Goal: Entertainment & Leisure: Consume media (video, audio)

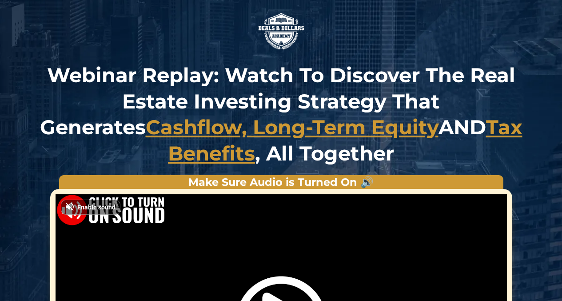
scroll to position [89, 0]
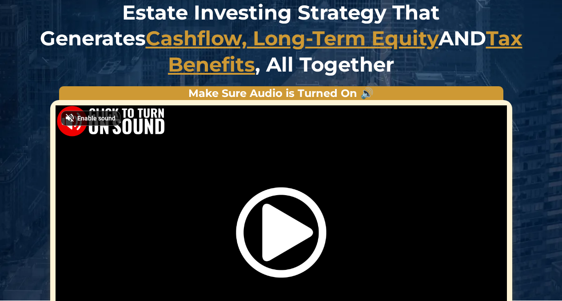
click at [90, 117] on span "Enable sound" at bounding box center [96, 118] width 38 height 6
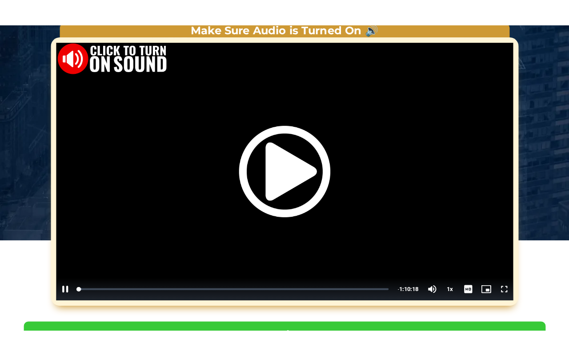
scroll to position [178, 0]
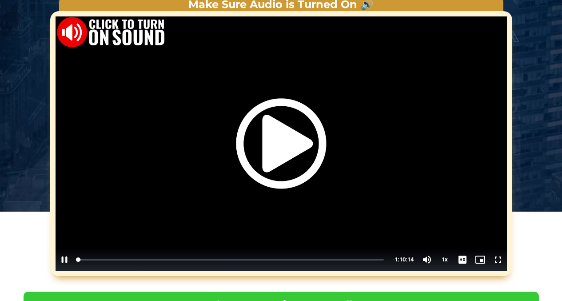
click at [428, 260] on div "Video Player" at bounding box center [282, 143] width 452 height 254
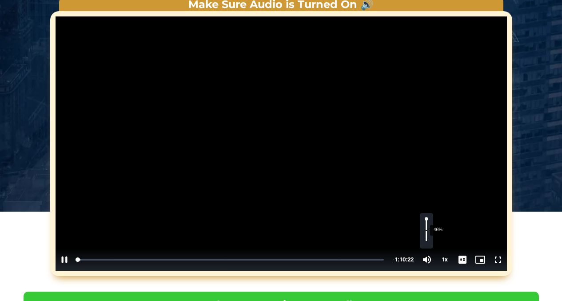
click at [426, 231] on div "46%" at bounding box center [426, 230] width 1 height 22
drag, startPoint x: 426, startPoint y: 229, endPoint x: 424, endPoint y: 225, distance: 4.6
click at [426, 225] on div "Volume Level" at bounding box center [426, 233] width 1 height 16
click at [498, 260] on span "Video Player" at bounding box center [498, 260] width 18 height 0
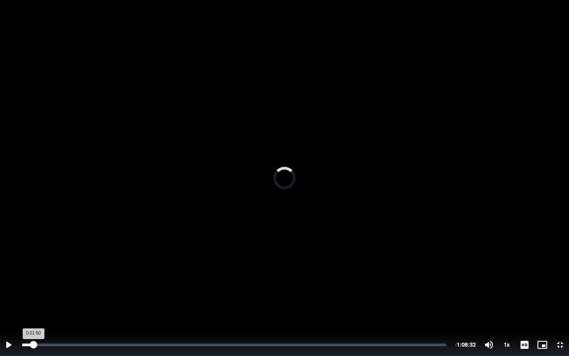
click at [33, 300] on div "Loaded : 2.50% 0:01:50 0:01:50" at bounding box center [234, 344] width 424 height 3
click at [10, 300] on span "Video Player" at bounding box center [9, 344] width 18 height 0
click at [9, 300] on span "Video Player" at bounding box center [9, 344] width 18 height 0
click at [88, 300] on div "0:11:40" at bounding box center [57, 344] width 71 height 3
click at [80, 300] on div "0:11:16" at bounding box center [56, 344] width 69 height 3
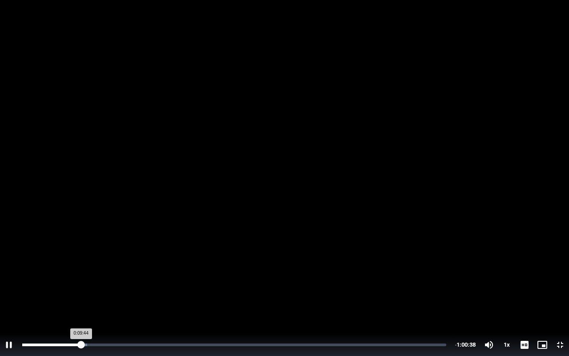
click at [81, 300] on div "0:09:44" at bounding box center [51, 344] width 59 height 3
click at [86, 300] on div "0:10:34" at bounding box center [54, 344] width 64 height 3
click at [86, 300] on div "0:10:31" at bounding box center [54, 344] width 64 height 3
click at [9, 300] on span "Video Player" at bounding box center [9, 344] width 18 height 0
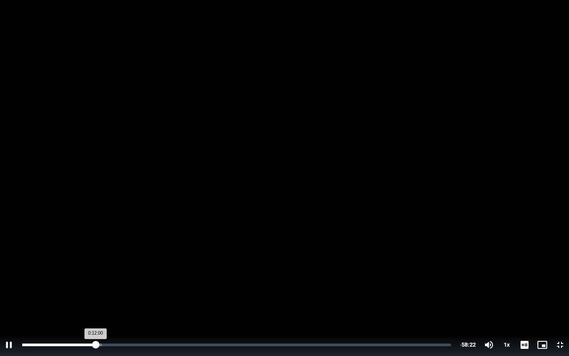
click at [92, 300] on div "0:12:00" at bounding box center [58, 344] width 73 height 3
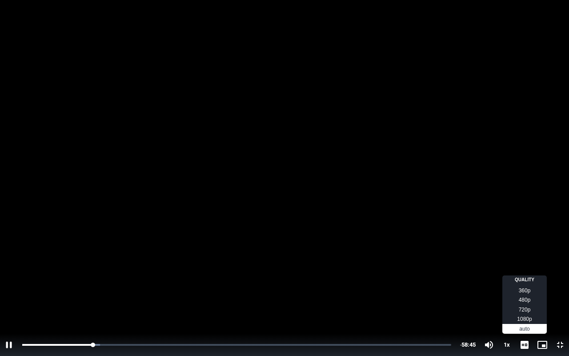
click at [525, 300] on span "1080p" at bounding box center [524, 319] width 15 height 8
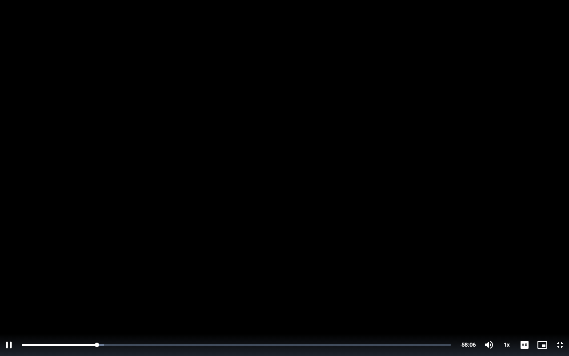
click at [404, 262] on video "Video Player" at bounding box center [284, 178] width 569 height 356
click at [561, 300] on span "Video Player" at bounding box center [560, 344] width 18 height 0
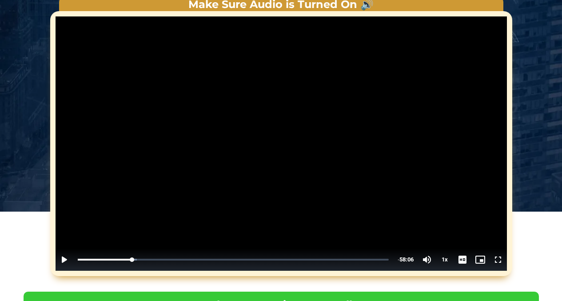
drag, startPoint x: 501, startPoint y: 260, endPoint x: 501, endPoint y: 294, distance: 33.3
click at [501, 260] on span "Video Player" at bounding box center [498, 260] width 18 height 0
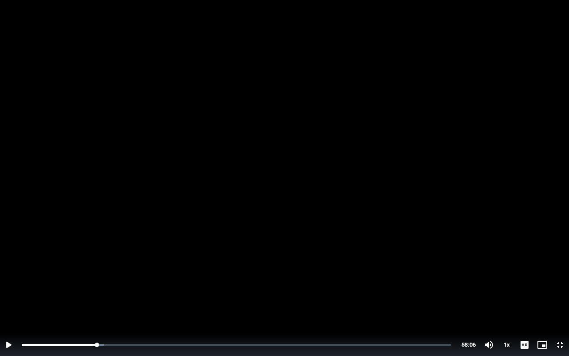
click at [10, 300] on span "Video Player" at bounding box center [9, 344] width 18 height 0
click at [6, 300] on span "Video Player" at bounding box center [9, 344] width 18 height 0
click at [11, 300] on span "Video Player" at bounding box center [9, 344] width 18 height 0
click at [559, 300] on span "Video Player" at bounding box center [560, 344] width 18 height 0
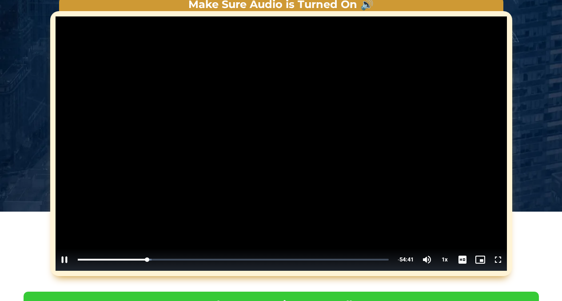
click at [496, 260] on span "Video Player" at bounding box center [498, 260] width 18 height 0
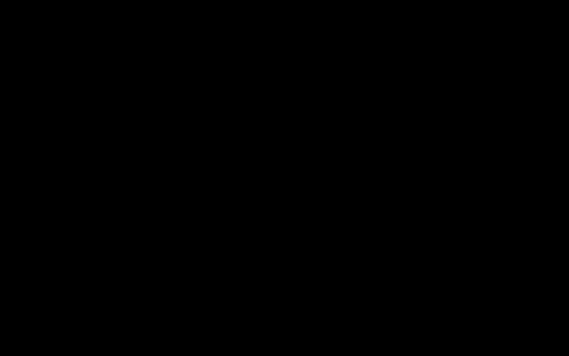
click at [551, 300] on button "Exit Fullscreen" at bounding box center [560, 344] width 18 height 22
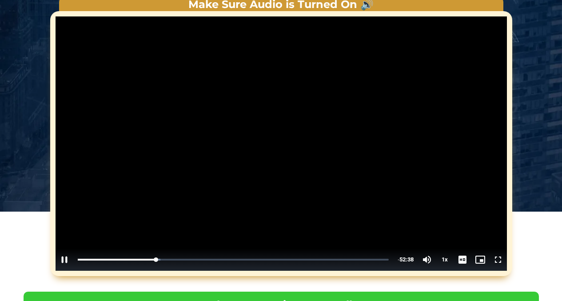
click at [279, 84] on video "Video Player" at bounding box center [282, 143] width 452 height 254
click at [213, 122] on video "Video Player" at bounding box center [282, 143] width 452 height 254
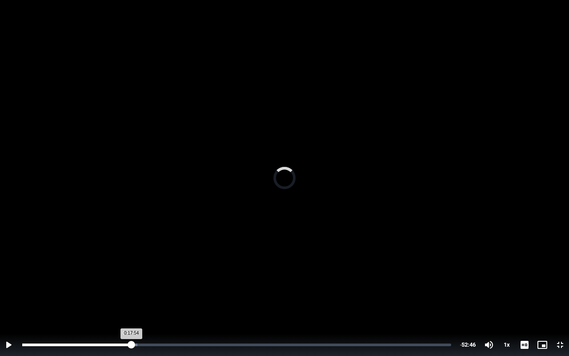
click at [129, 300] on div "0:17:54" at bounding box center [76, 344] width 109 height 3
click at [131, 284] on video "Video Player" at bounding box center [284, 178] width 569 height 356
click at [12, 300] on span "Video Player" at bounding box center [9, 344] width 18 height 0
click at [0, 300] on button "Play" at bounding box center [9, 344] width 18 height 22
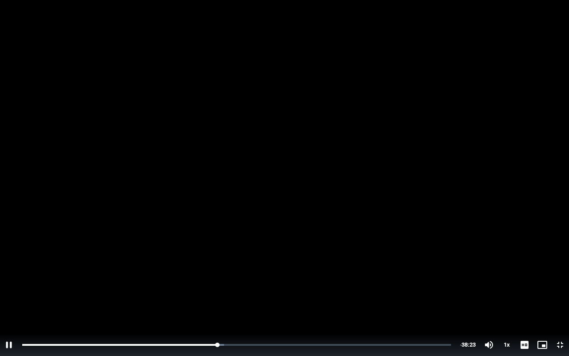
click at [8, 300] on span "Video Player" at bounding box center [9, 344] width 18 height 0
click at [0, 300] on button "Play" at bounding box center [9, 344] width 18 height 22
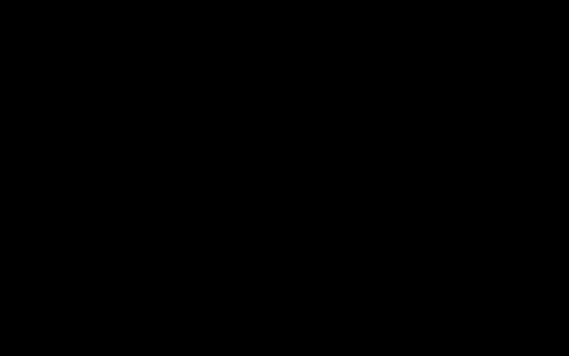
click at [0, 300] on button "Pause" at bounding box center [9, 344] width 18 height 22
